Goal: Information Seeking & Learning: Learn about a topic

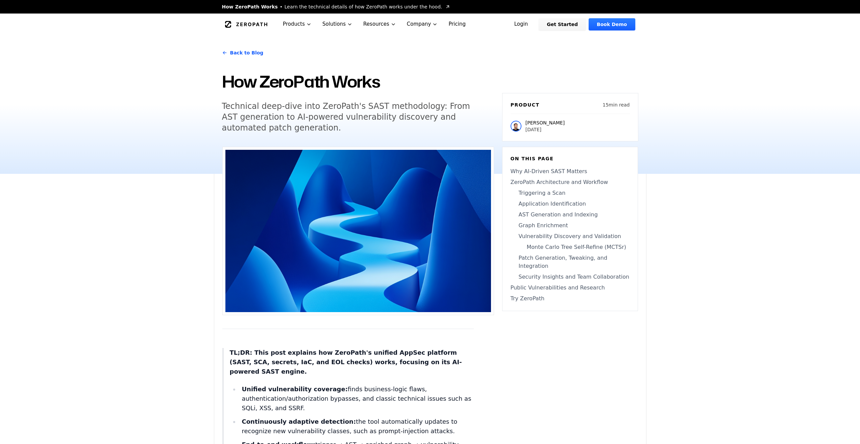
click at [248, 56] on link "Back to Blog" at bounding box center [243, 52] width 42 height 19
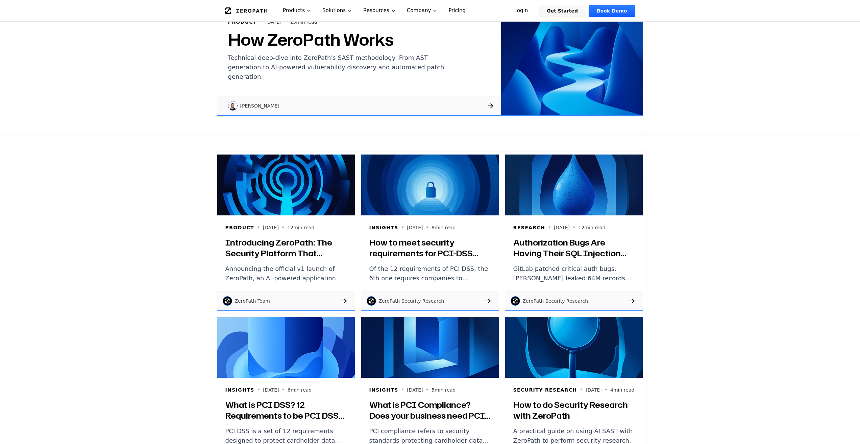
scroll to position [203, 0]
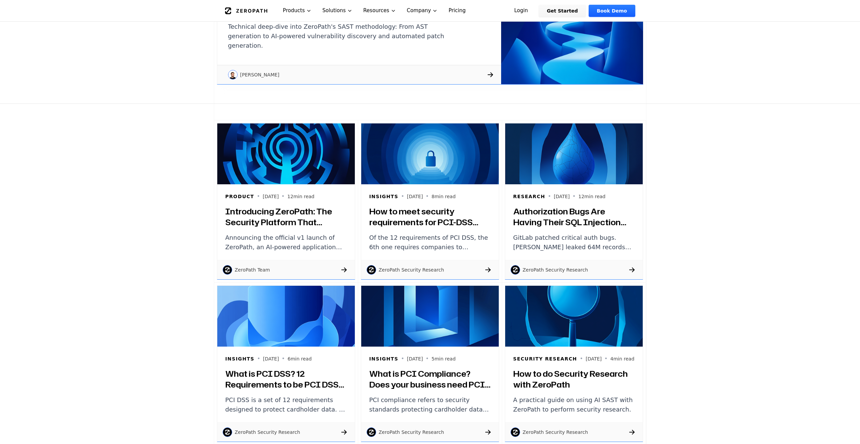
click at [284, 224] on h3 "Introducing ZeroPath: The Security Platform That Actually Understands Your Code" at bounding box center [285, 217] width 121 height 22
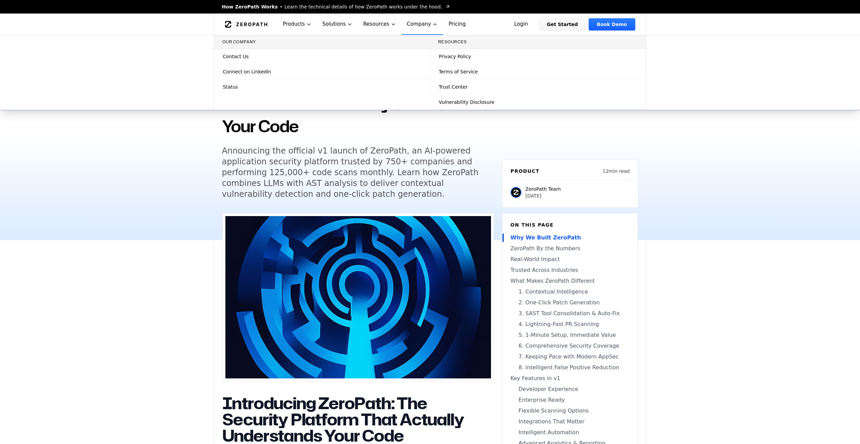
click at [450, 103] on span "Vulnerability Disclosure" at bounding box center [466, 102] width 55 height 7
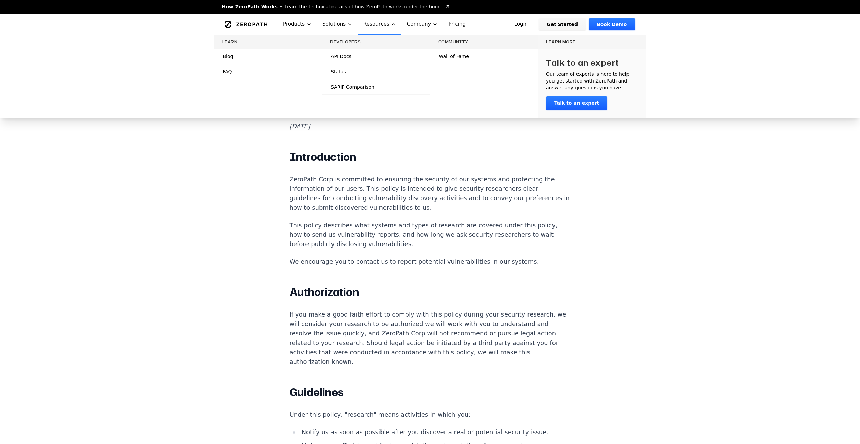
click at [450, 55] on span "Wall of Fame" at bounding box center [454, 56] width 30 height 7
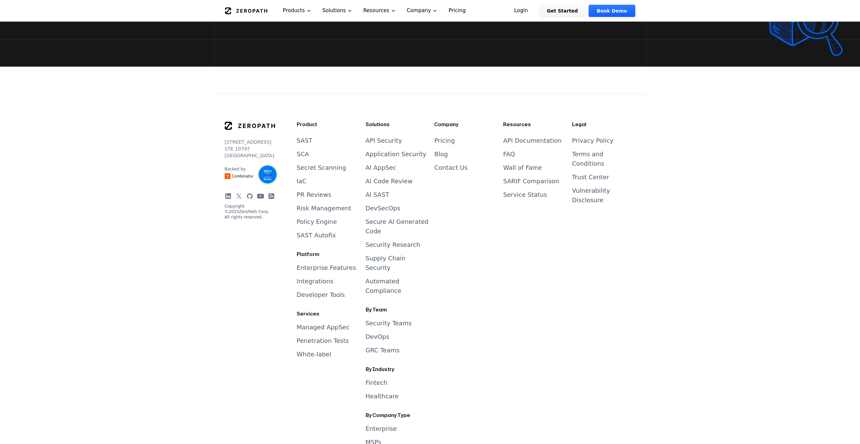
scroll to position [2831, 0]
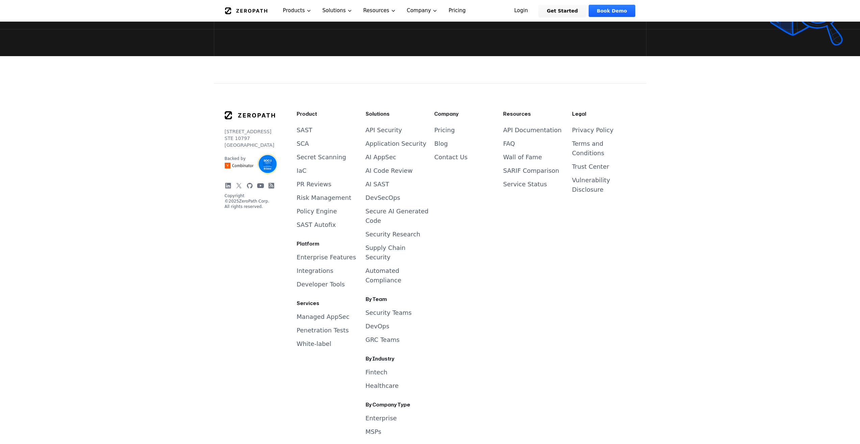
click at [395, 169] on link "AI Code Review" at bounding box center [389, 170] width 47 height 7
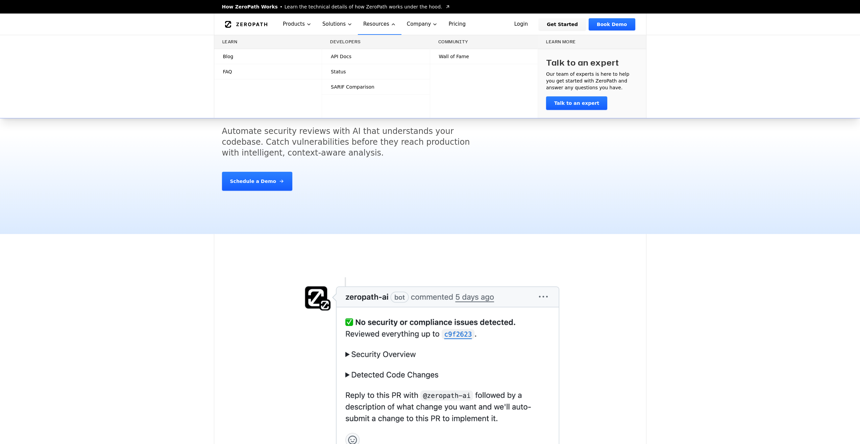
click at [233, 56] on link "Blog" at bounding box center [268, 56] width 108 height 15
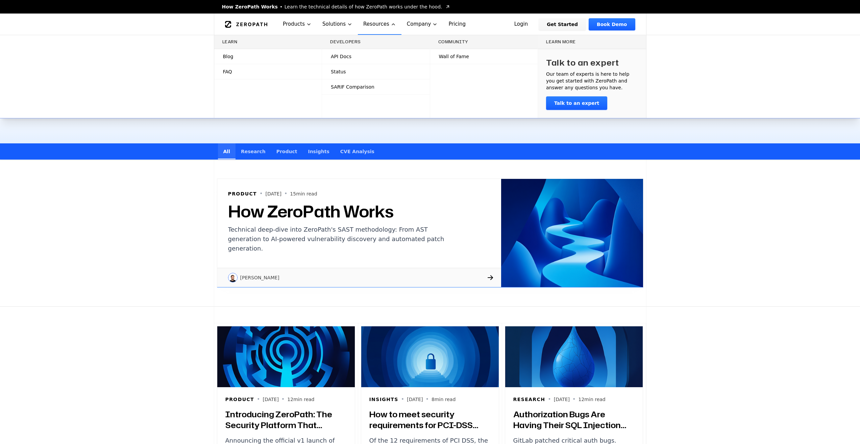
click at [234, 72] on link "FAQ" at bounding box center [268, 71] width 108 height 15
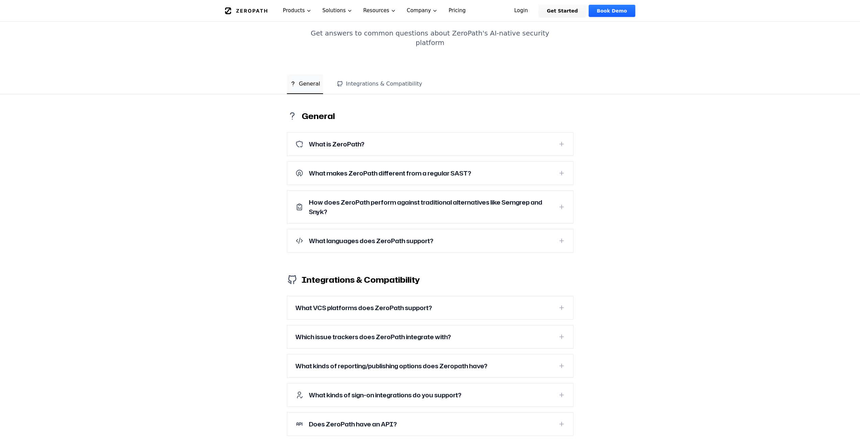
scroll to position [68, 0]
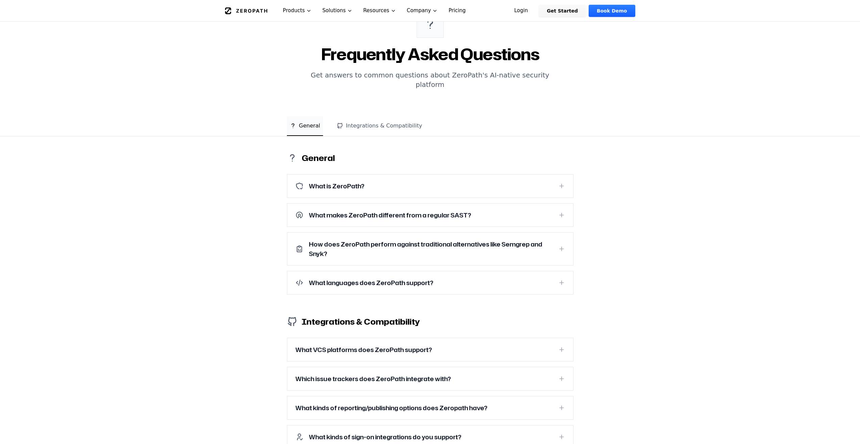
click at [346, 174] on button "What is ZeroPath?" at bounding box center [430, 185] width 286 height 23
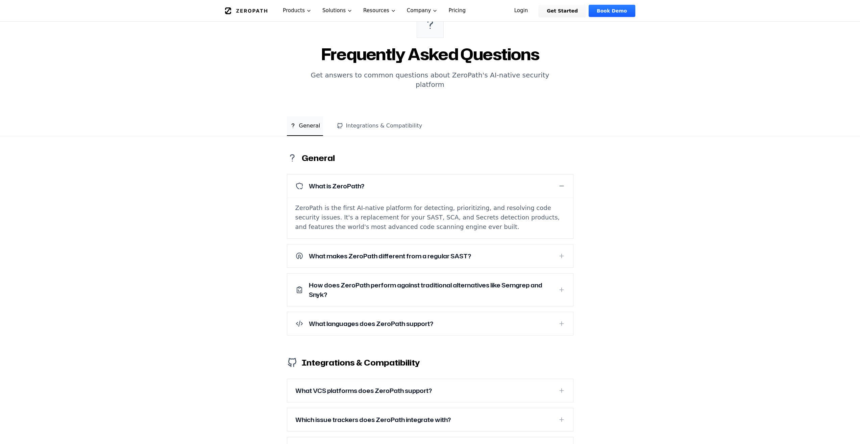
click at [375, 251] on h3 "What makes ZeroPath different from a regular SAST?" at bounding box center [390, 255] width 162 height 9
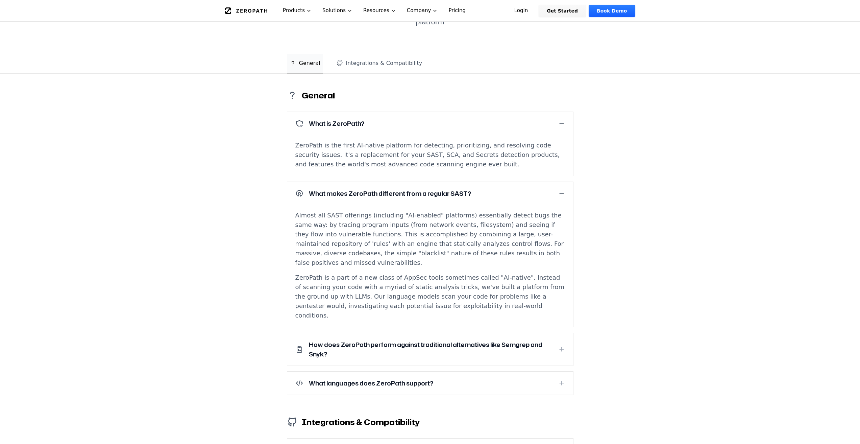
scroll to position [135, 0]
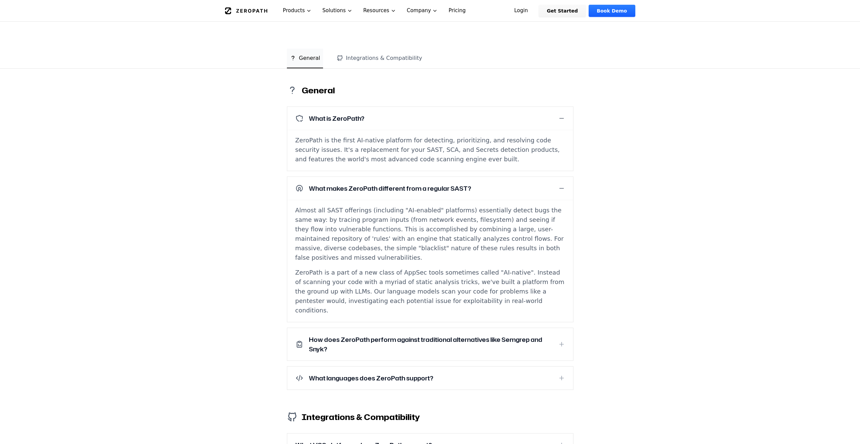
click at [376, 335] on h3 "How does ZeroPath perform against traditional alternatives like Semgrep and Sny…" at bounding box center [431, 344] width 244 height 19
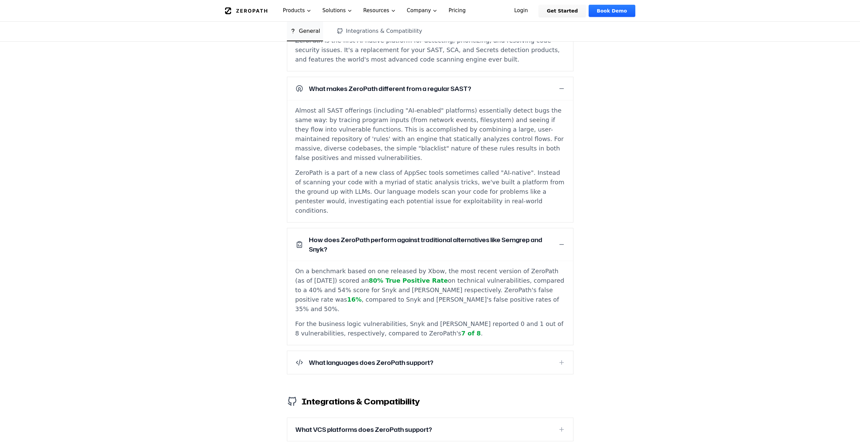
scroll to position [237, 0]
click at [378, 349] on button "What languages does ZeroPath support?" at bounding box center [430, 360] width 286 height 23
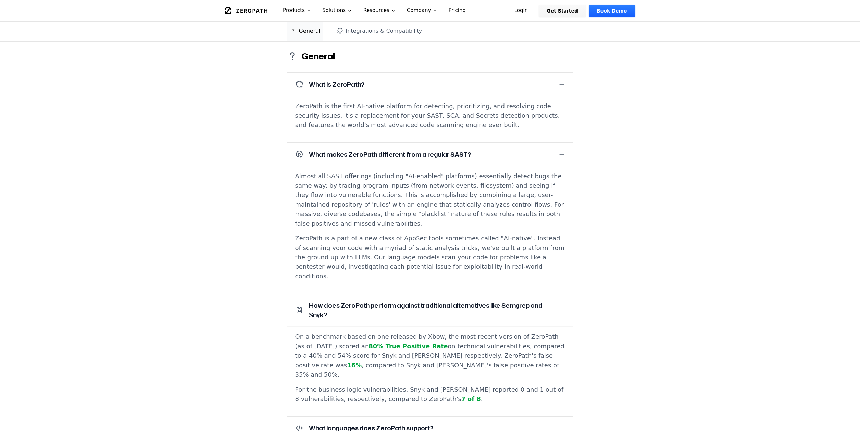
scroll to position [0, 0]
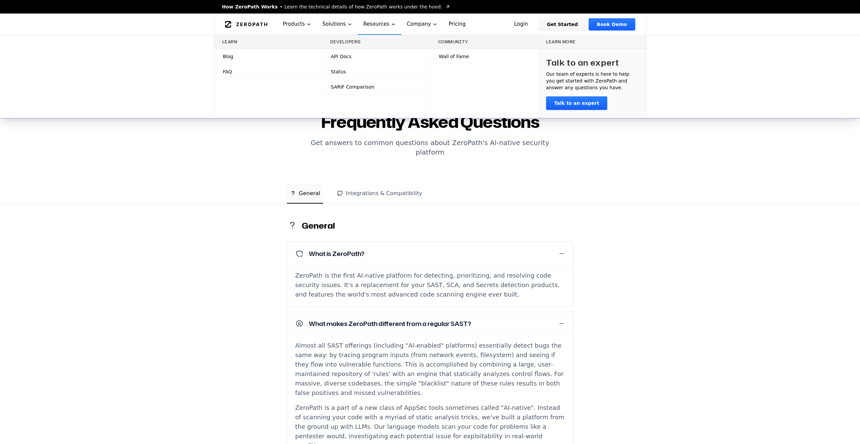
click at [342, 6] on span "Learn the technical details of how ZeroPath works under the hood." at bounding box center [364, 6] width 158 height 7
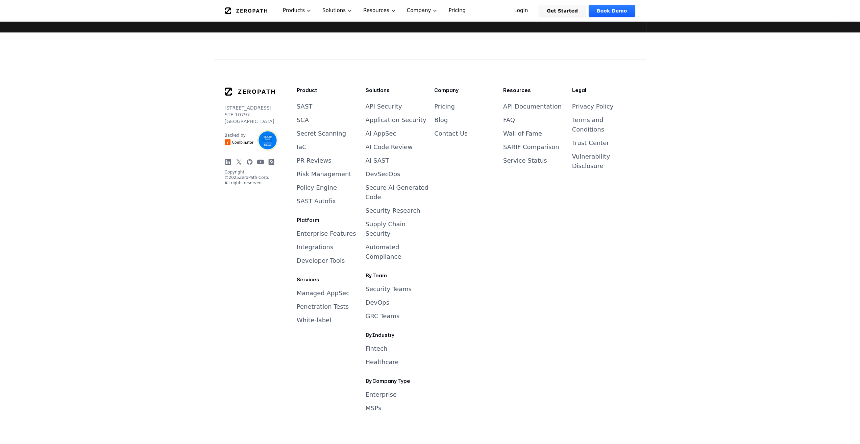
scroll to position [5510, 0]
click at [449, 110] on link "Pricing" at bounding box center [444, 106] width 21 height 7
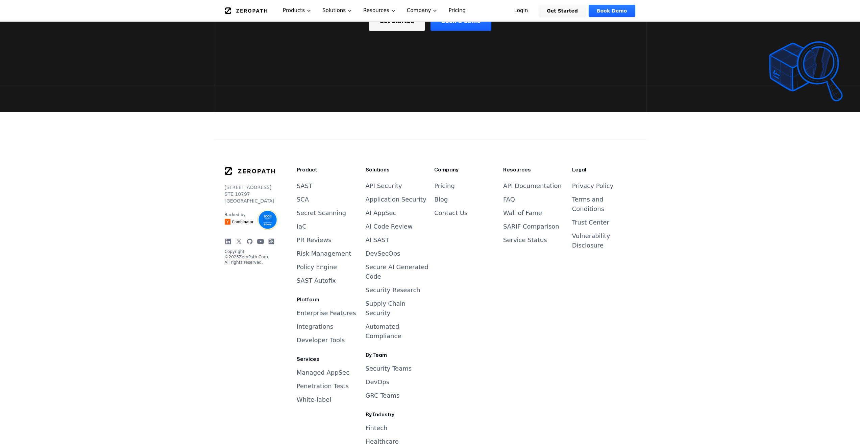
scroll to position [1454, 0]
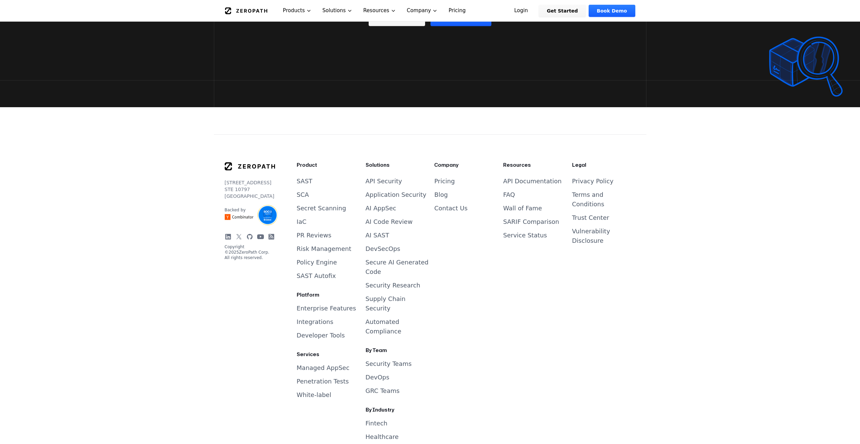
click at [306, 378] on link "Penetration Tests" at bounding box center [323, 381] width 52 height 7
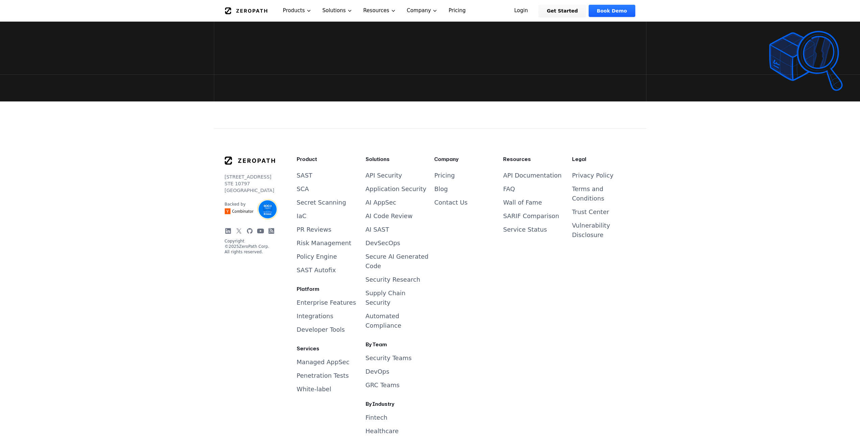
scroll to position [1155, 0]
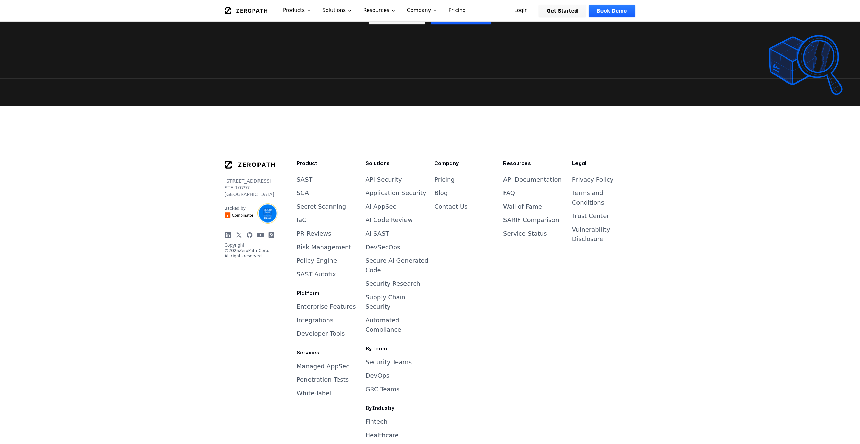
click at [262, 233] on icon at bounding box center [260, 235] width 7 height 5
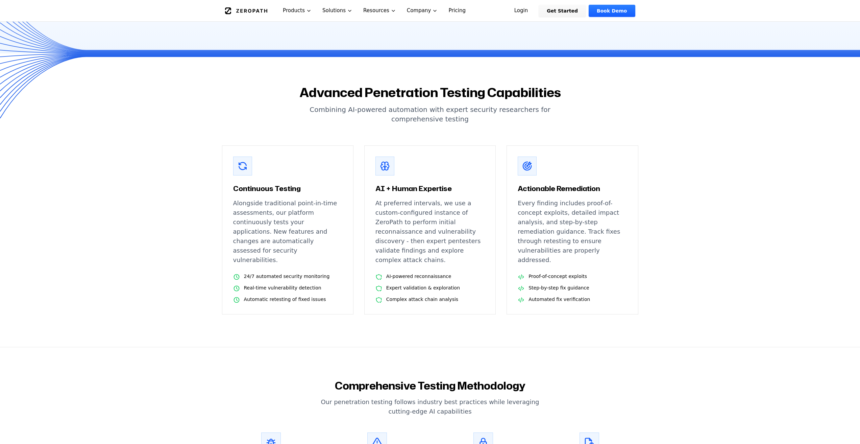
scroll to position [0, 0]
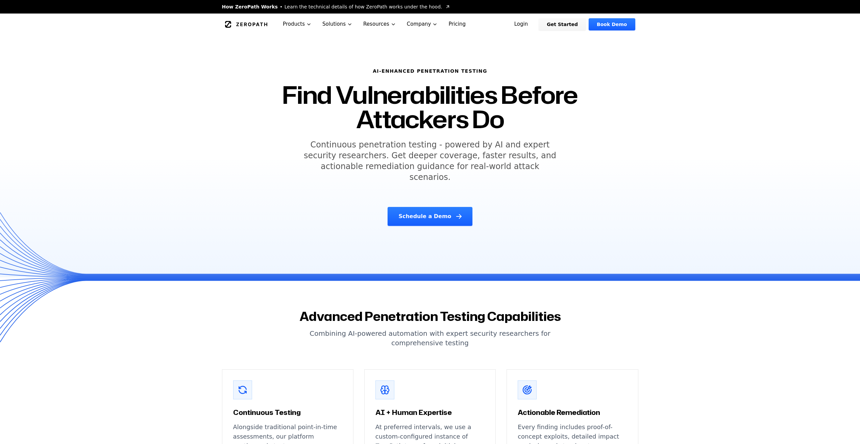
click at [249, 26] on icon "Global" at bounding box center [246, 24] width 43 height 7
